Goal: Communication & Community: Answer question/provide support

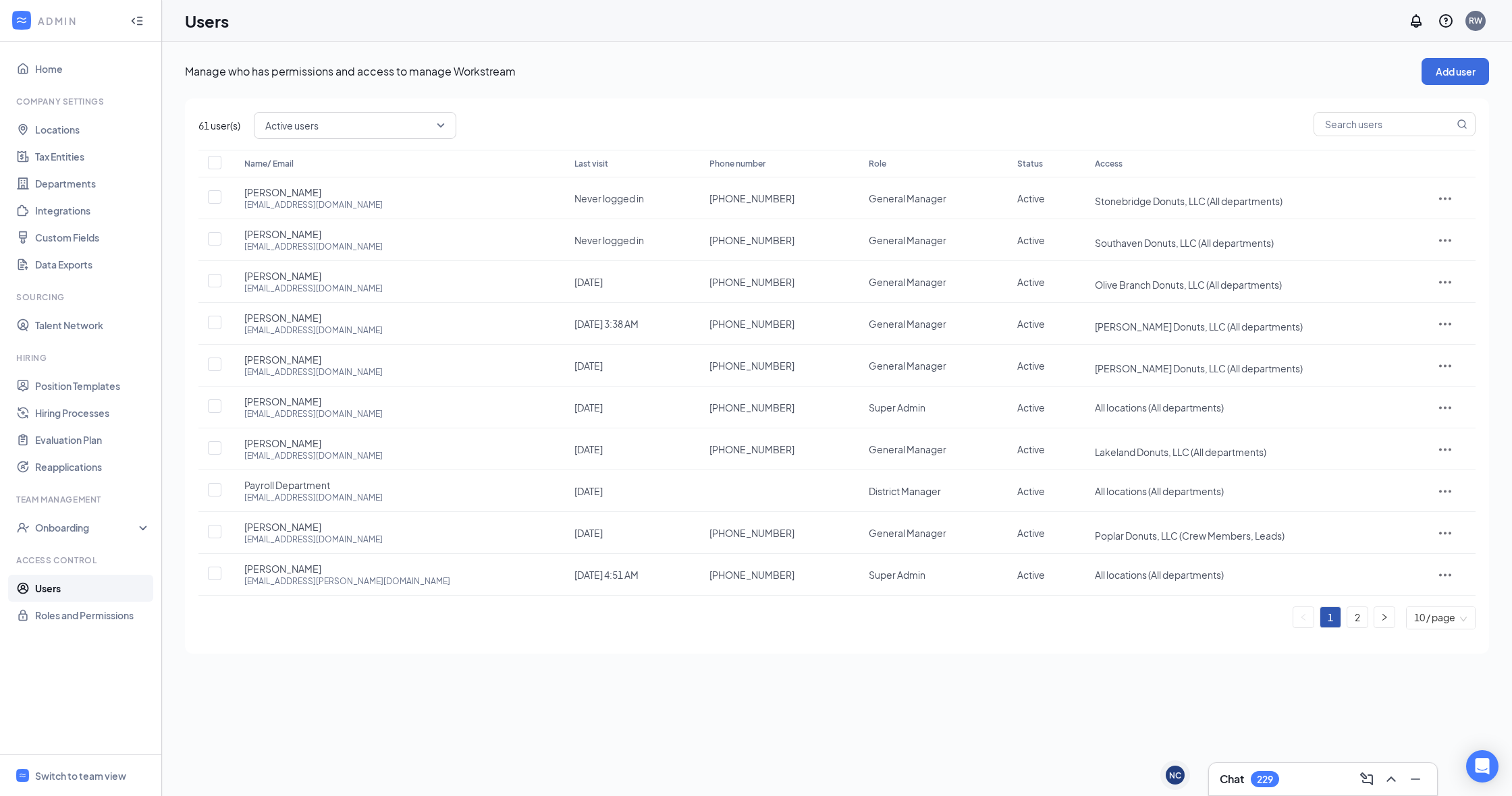
click at [1257, 793] on div "Chat 229" at bounding box center [1322, 780] width 228 height 33
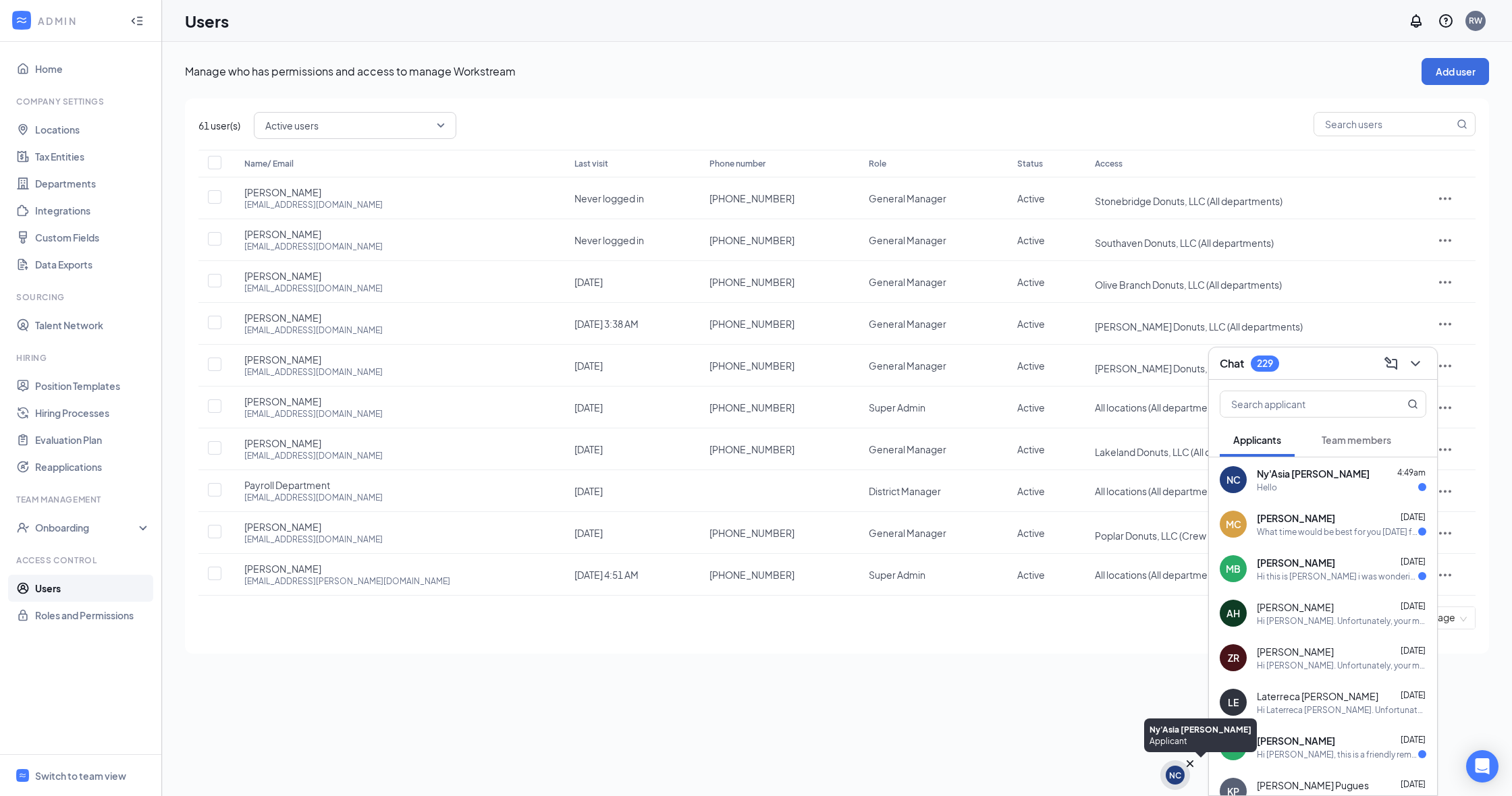
click at [1164, 780] on div "NC" at bounding box center [1175, 775] width 29 height 29
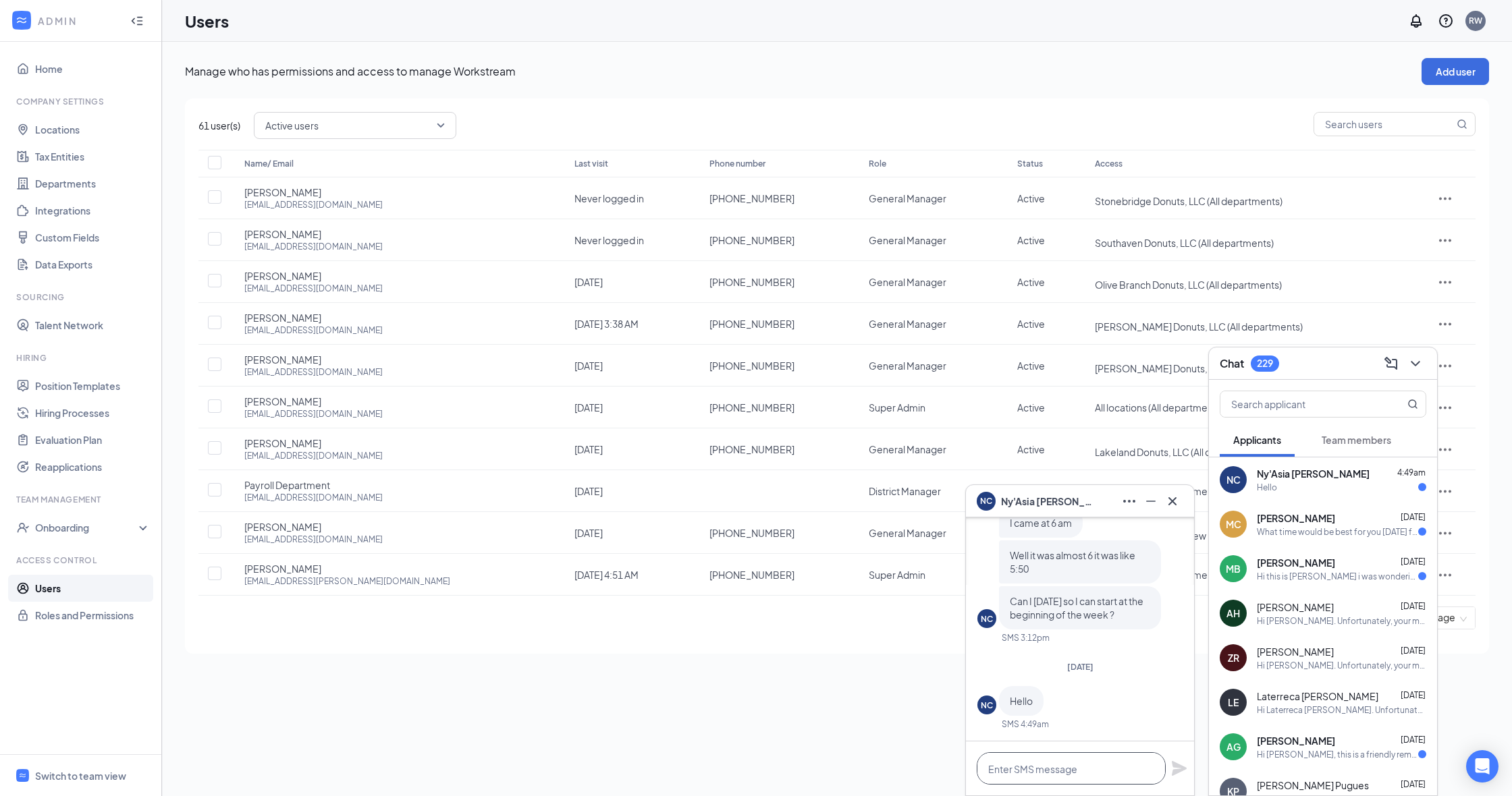
click at [1081, 762] on textarea at bounding box center [1071, 768] width 189 height 33
type textarea "Hello please text me at 9012291644"
click at [1183, 772] on icon "Plane" at bounding box center [1179, 768] width 16 height 16
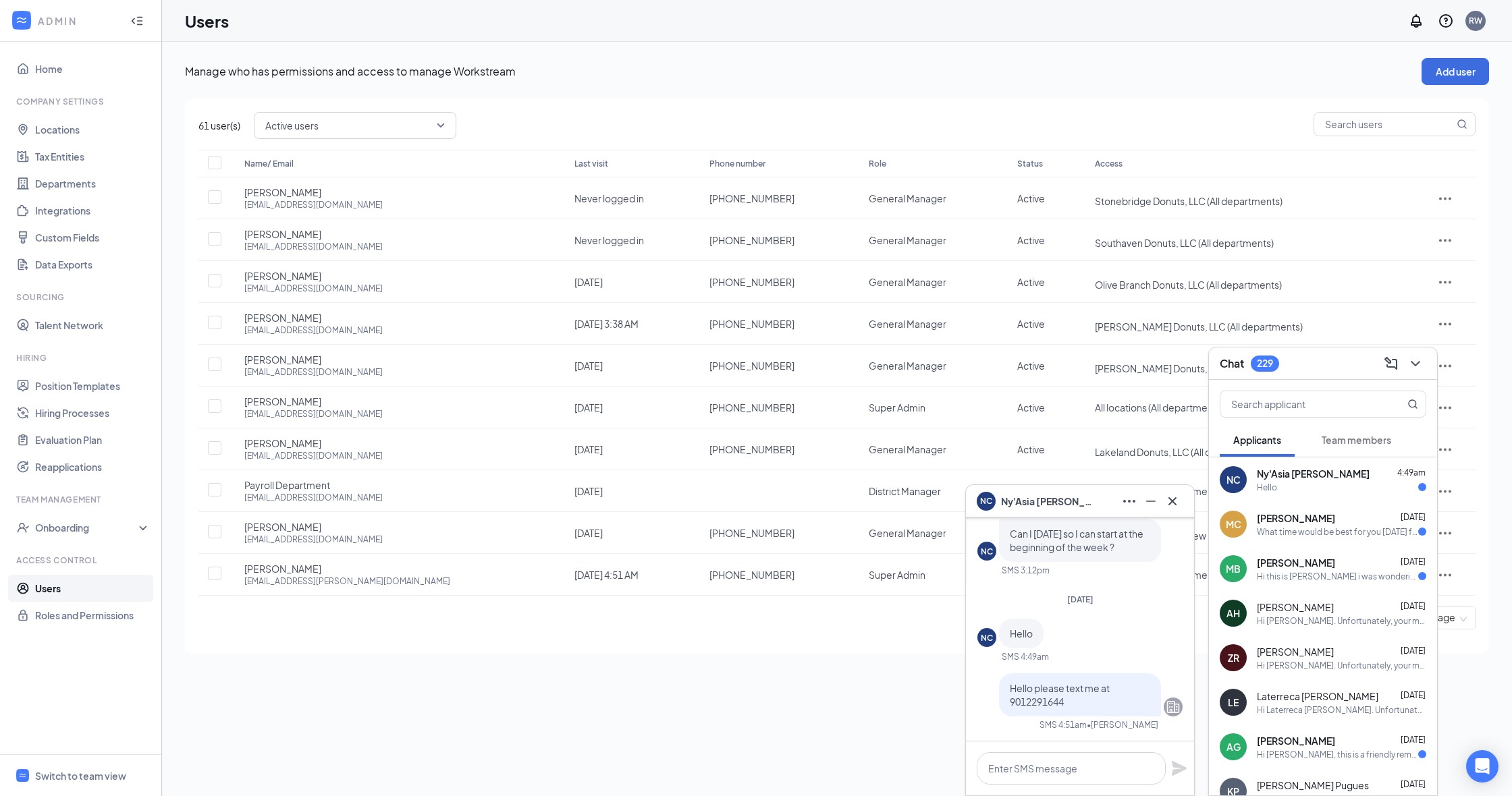
click at [1285, 532] on div "What time would be best for you [DATE] for me to come in for my interview" at bounding box center [1337, 532] width 161 height 11
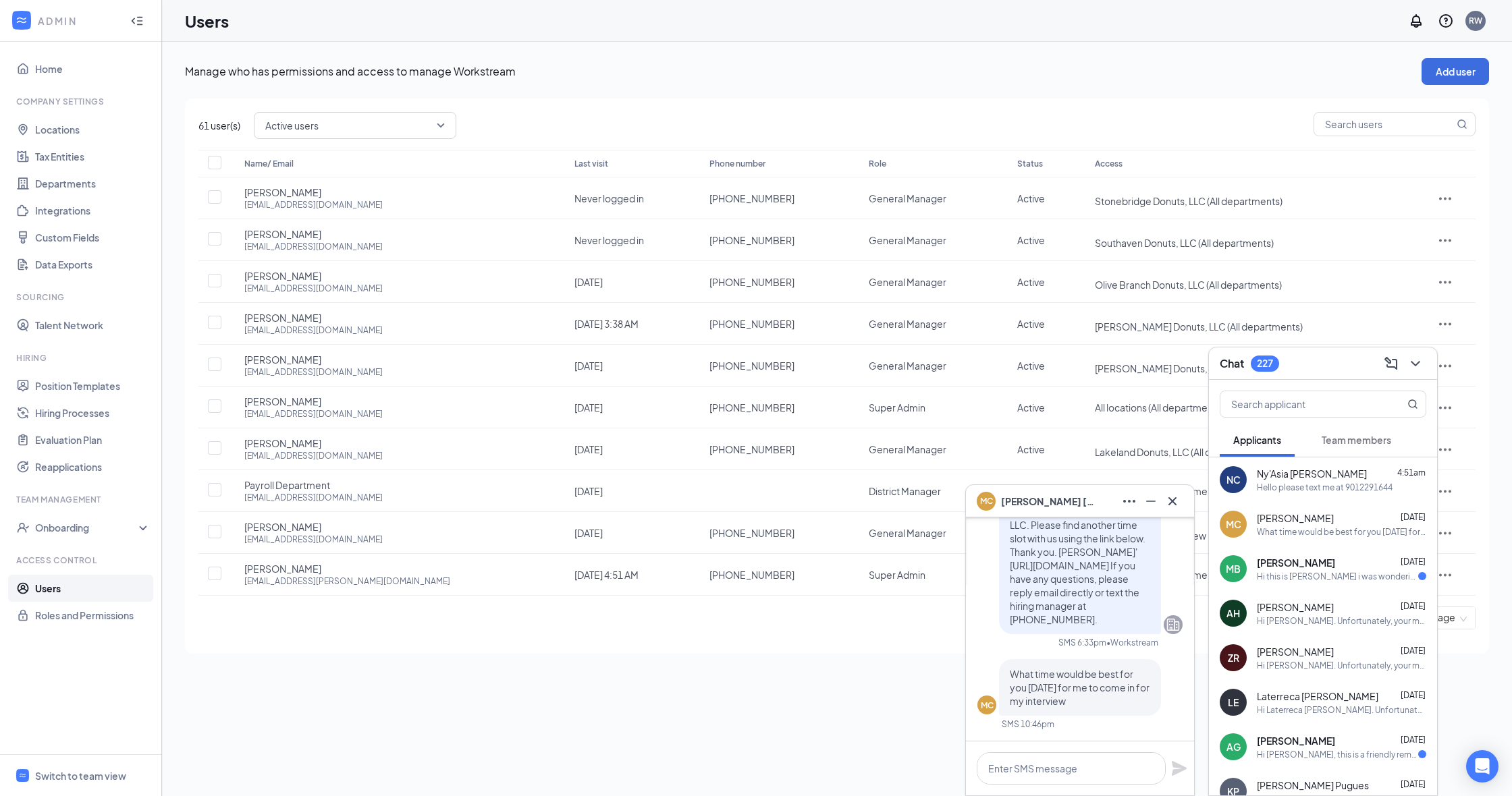
click at [1284, 484] on div "Hello please text me at 9012291644" at bounding box center [1324, 487] width 135 height 11
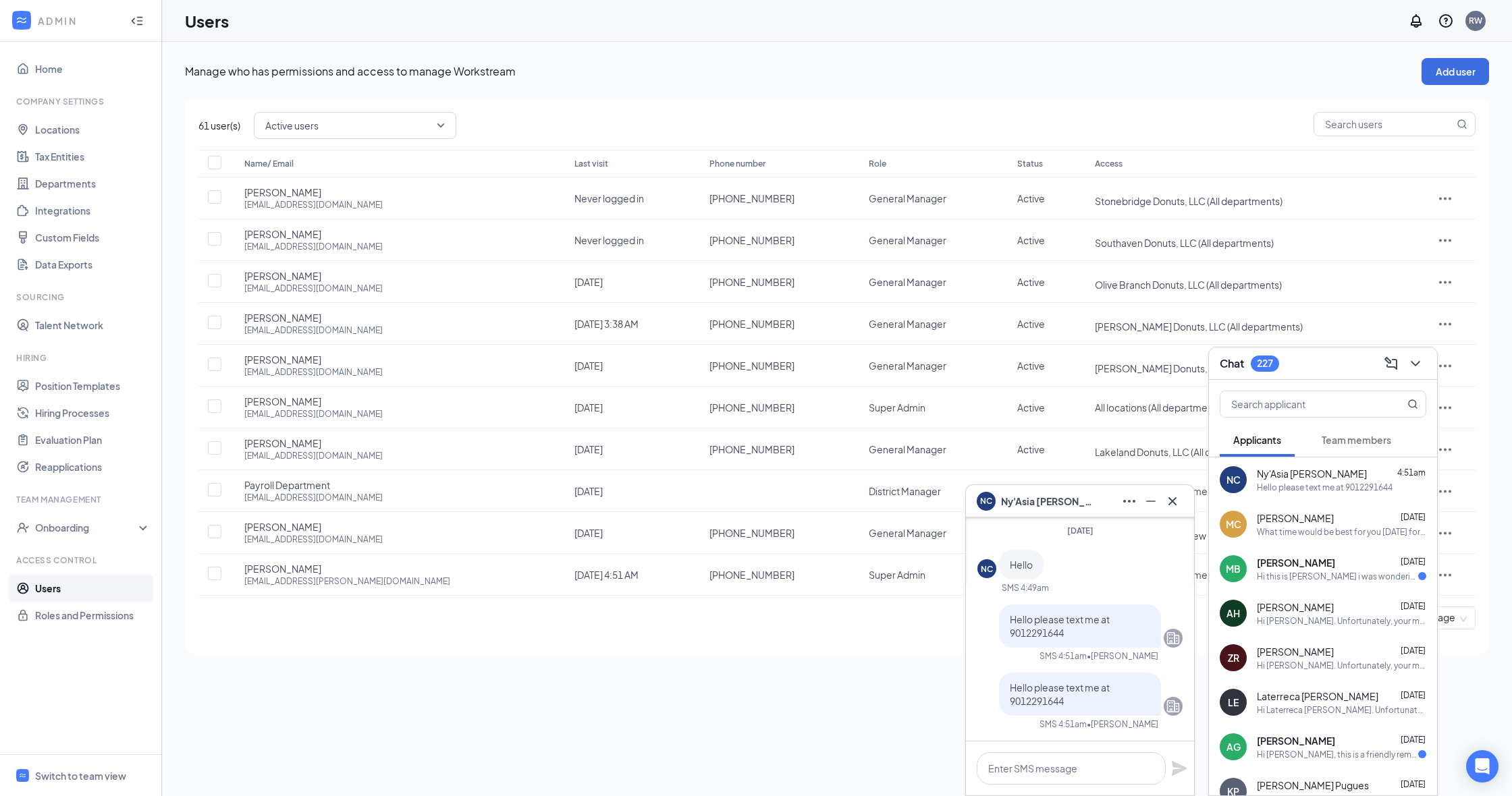
click at [1279, 574] on div "Hi this is [PERSON_NAME] i was wondering if i can rescheduled" at bounding box center [1337, 576] width 161 height 11
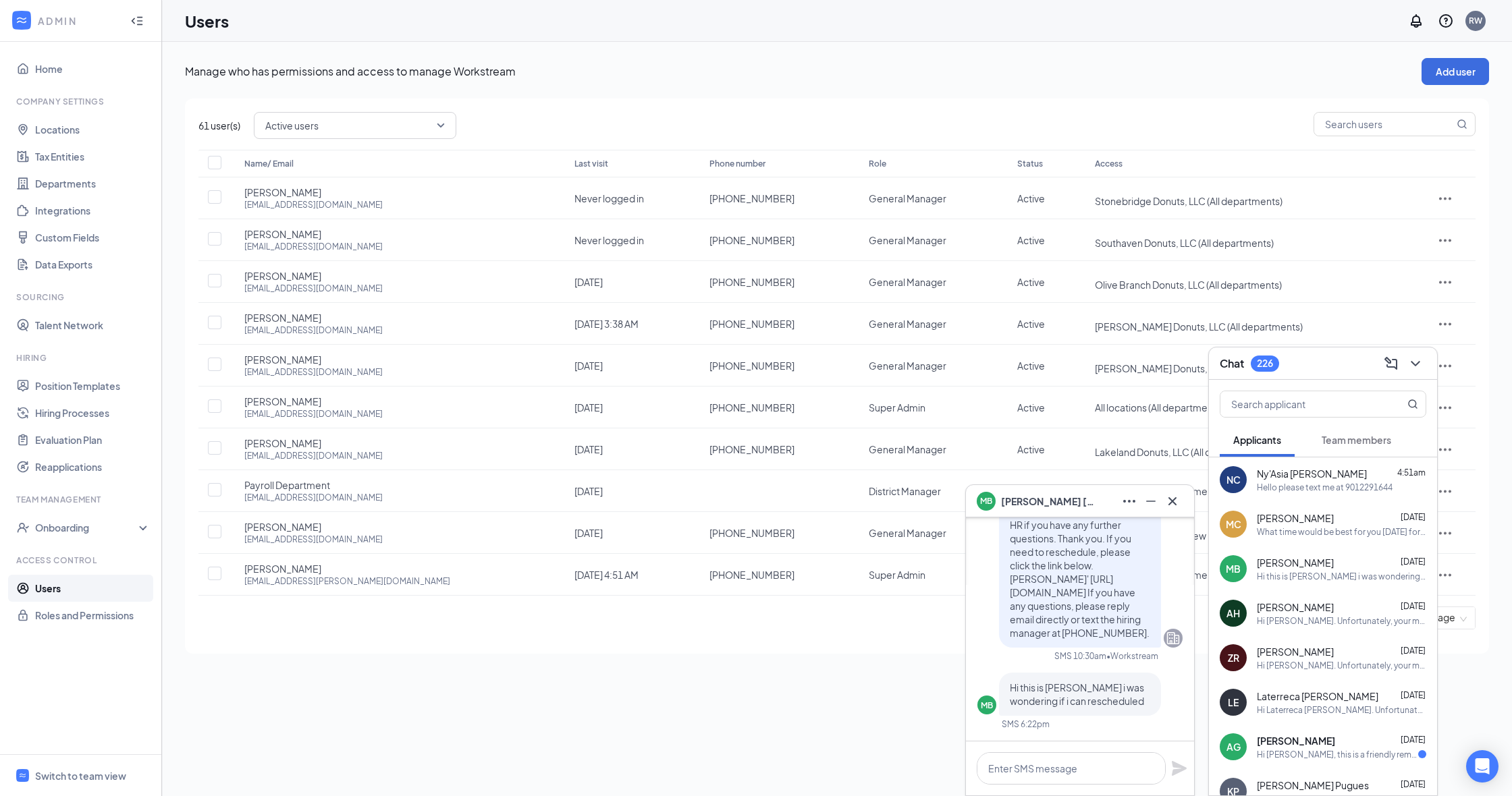
click at [1286, 529] on div "What time would be best for you [DATE] for me to come in for my interview" at bounding box center [1341, 532] width 170 height 11
click at [1273, 489] on div "Hello please text me at 9012291644" at bounding box center [1324, 487] width 135 height 11
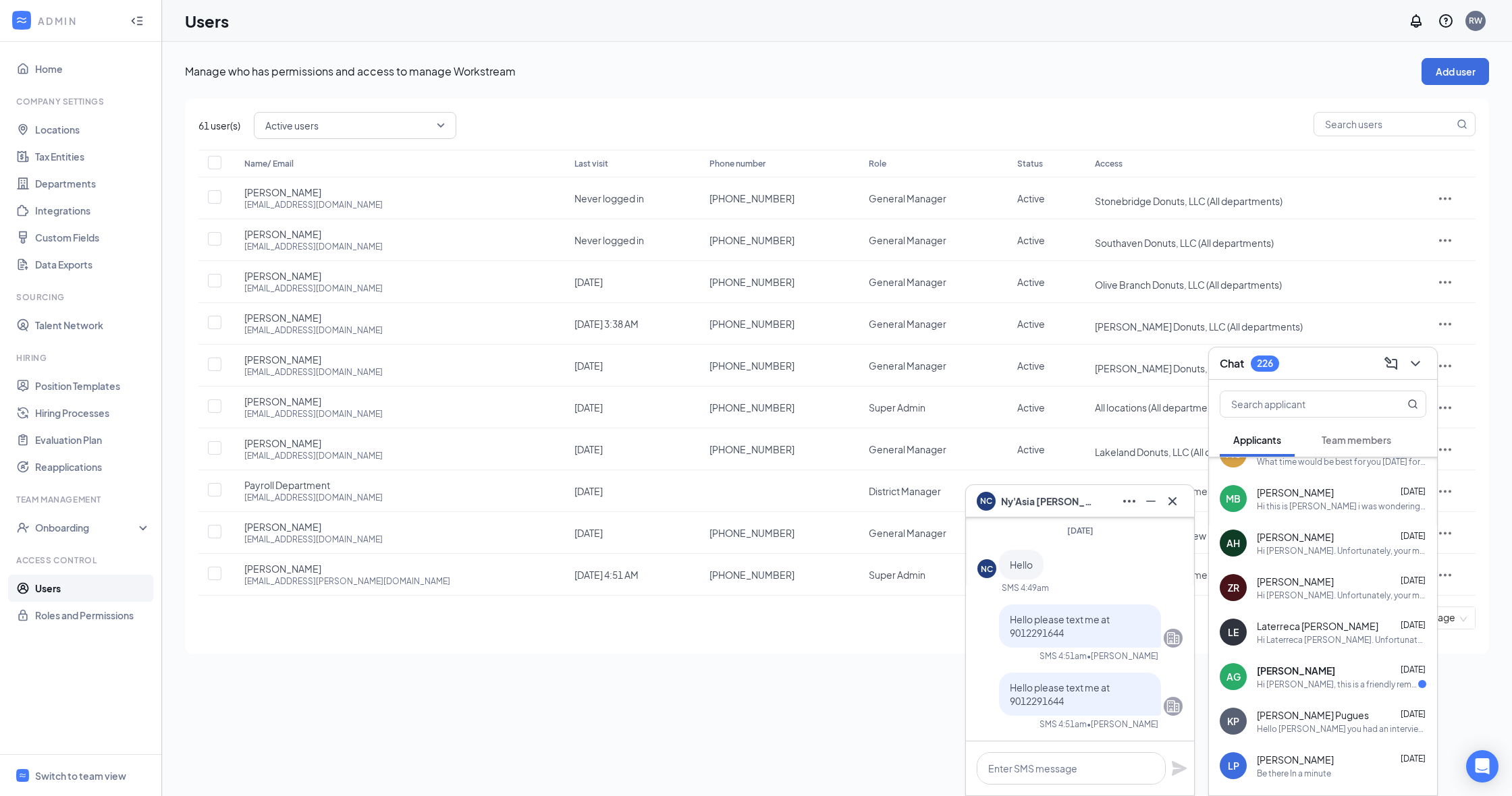
scroll to position [72, 0]
click at [1294, 730] on div "Hello [PERSON_NAME] you had an interview with [PERSON_NAME] right?" at bounding box center [1341, 726] width 170 height 11
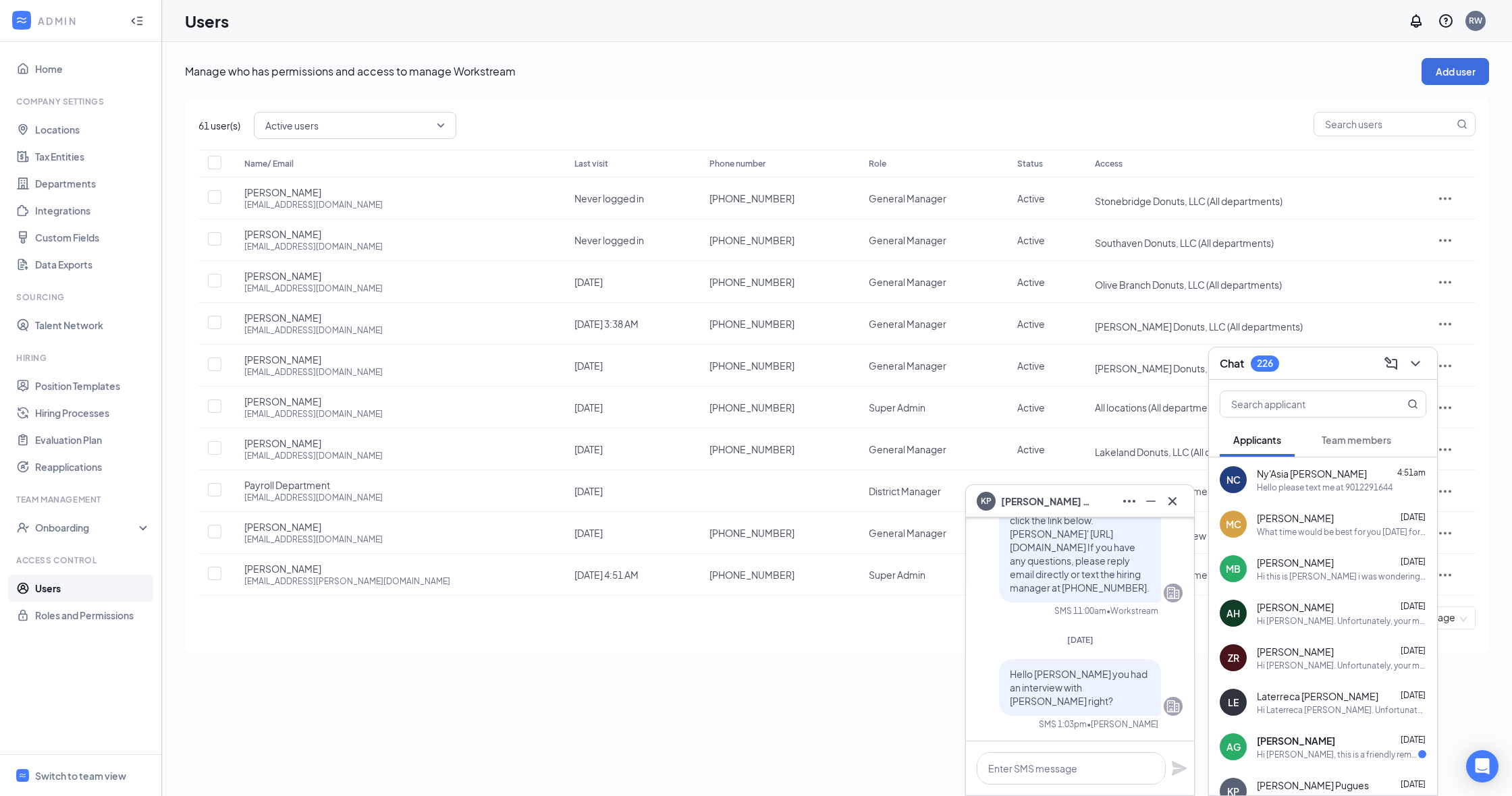
scroll to position [0, 0]
click at [1285, 488] on div "Hello please text me at 9012291644" at bounding box center [1324, 487] width 135 height 11
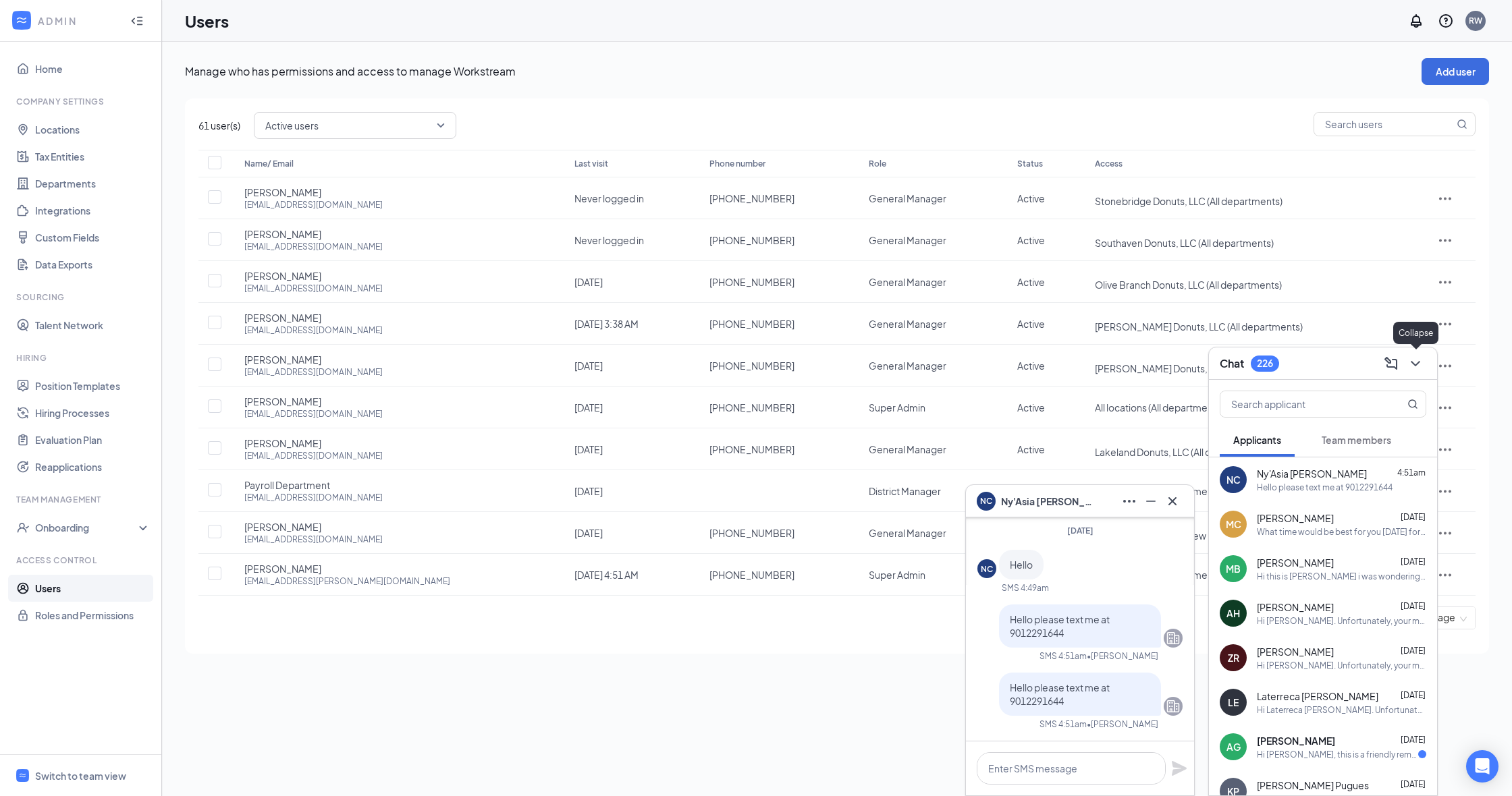
click at [1413, 364] on icon "ChevronDown" at bounding box center [1415, 364] width 16 height 16
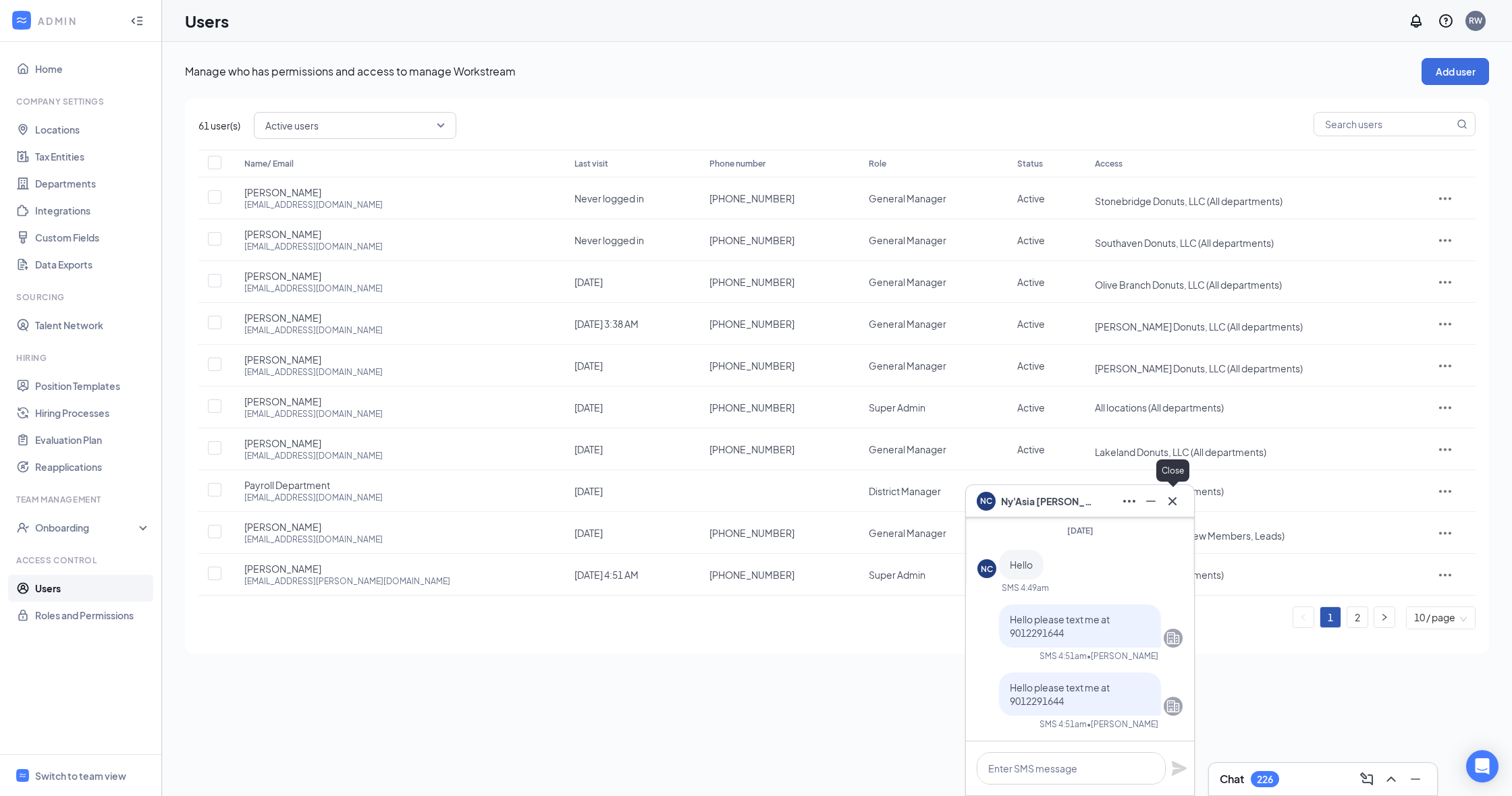
click at [1171, 501] on icon "Cross" at bounding box center [1172, 501] width 16 height 16
